Goal: Find specific page/section: Find specific page/section

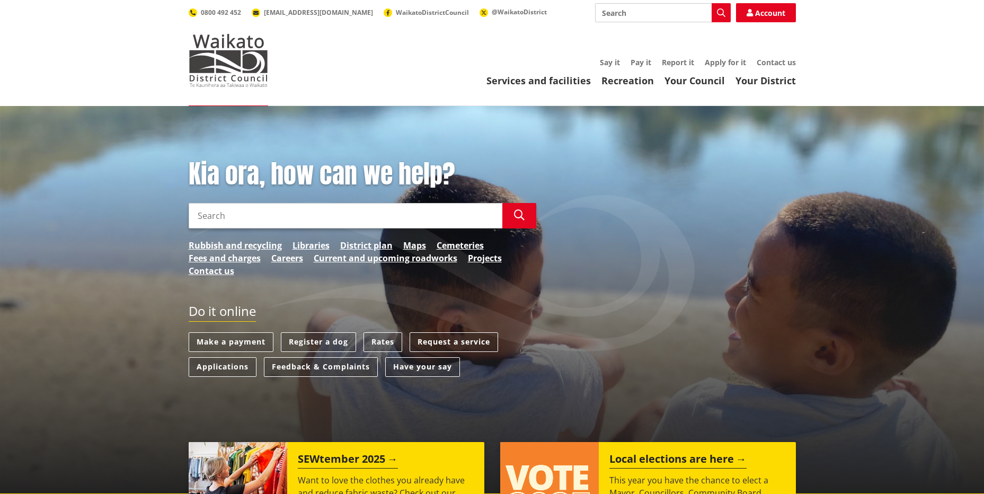
click at [345, 215] on input "Search" at bounding box center [346, 215] width 314 height 25
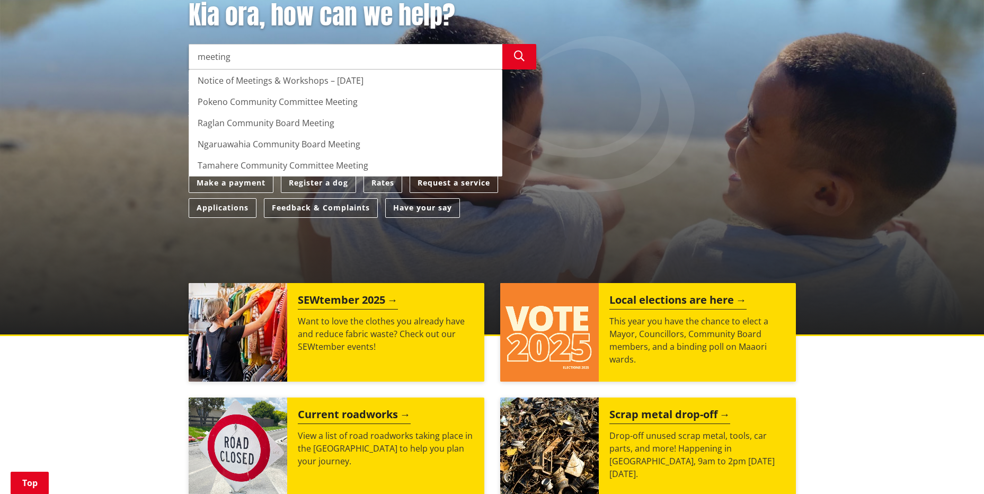
scroll to position [57, 0]
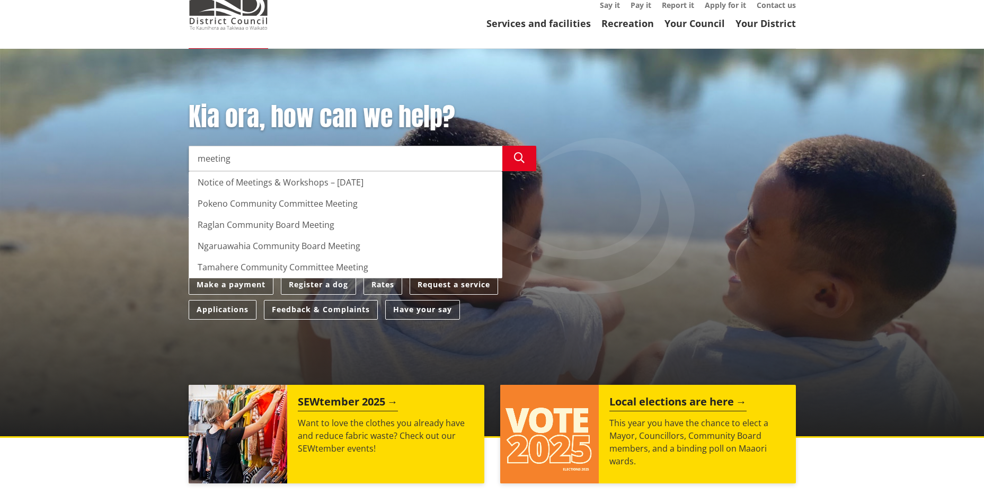
type input "meeting"
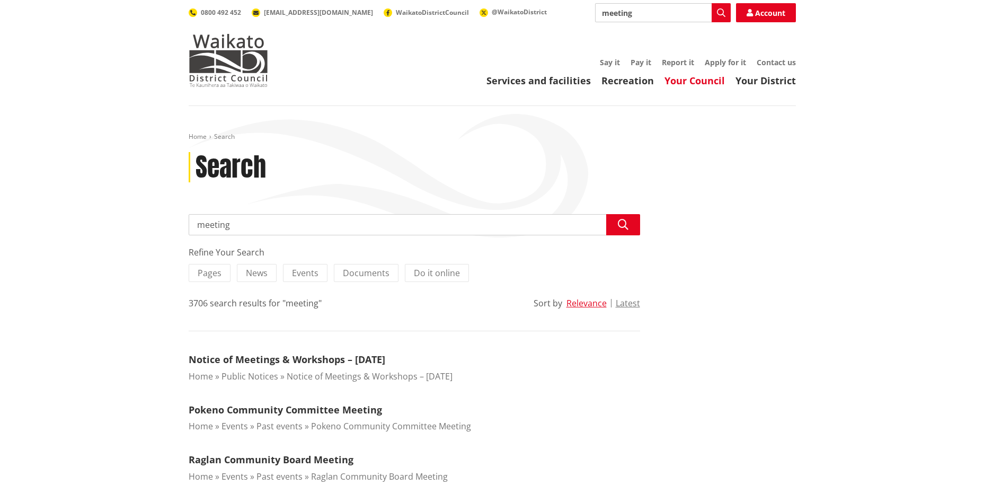
click at [687, 81] on link "Your Council" at bounding box center [694, 80] width 60 height 13
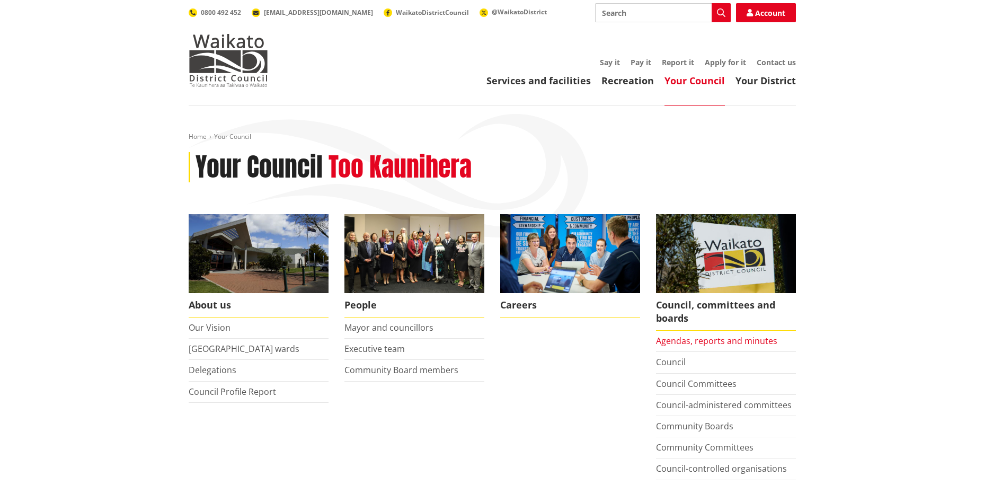
click at [681, 341] on link "Agendas, reports and minutes" at bounding box center [716, 341] width 121 height 12
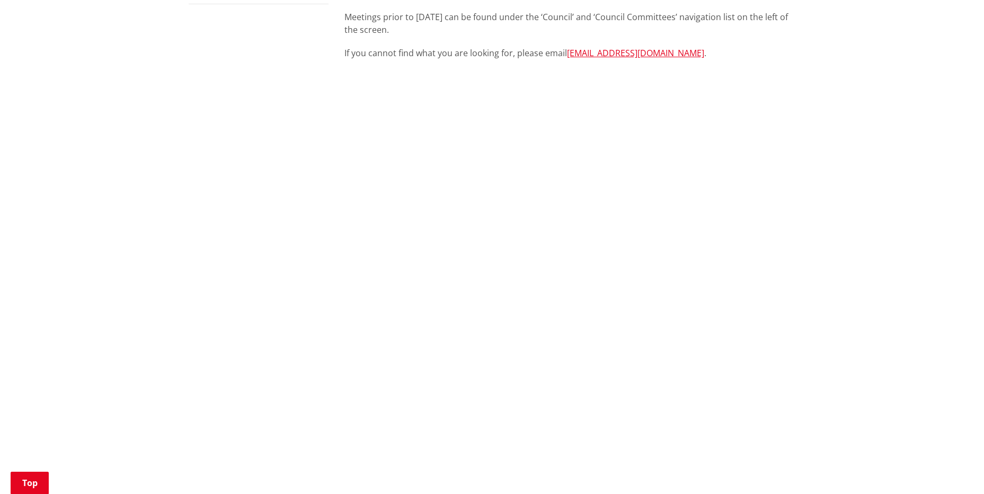
scroll to position [424, 0]
